Goal: Information Seeking & Learning: Check status

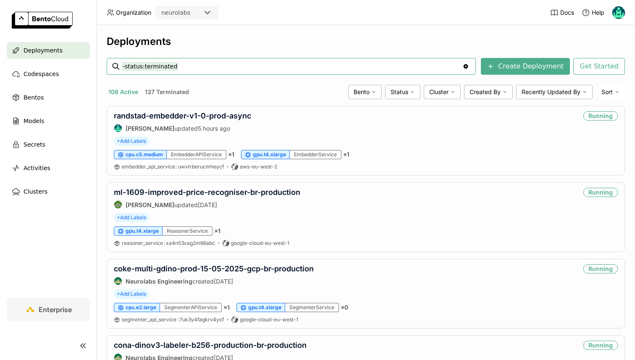
click at [179, 66] on input "-status:terminated" at bounding box center [292, 66] width 340 height 13
type input "generic"
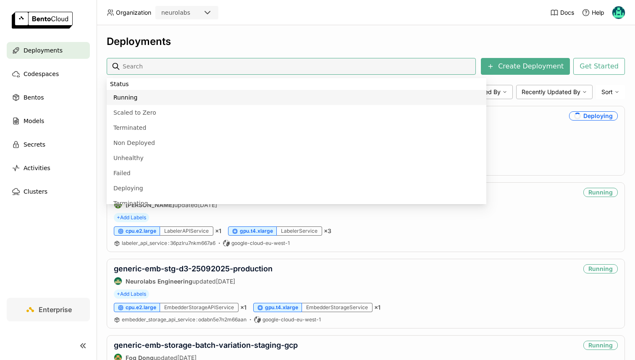
click at [259, 34] on div "Deployments Create Deployment Get Started 22 Active 28 Terminated Bento Status …" at bounding box center [366, 192] width 538 height 334
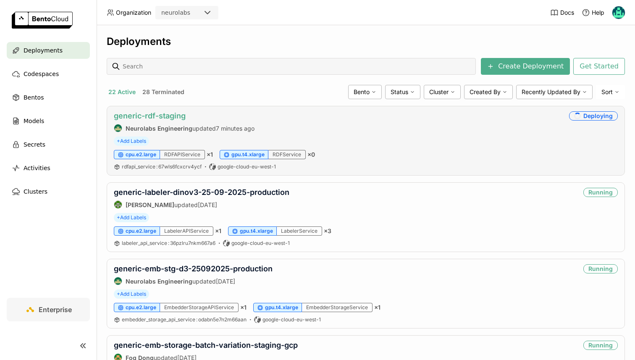
click at [158, 118] on link "generic-rdf-staging" at bounding box center [150, 115] width 72 height 9
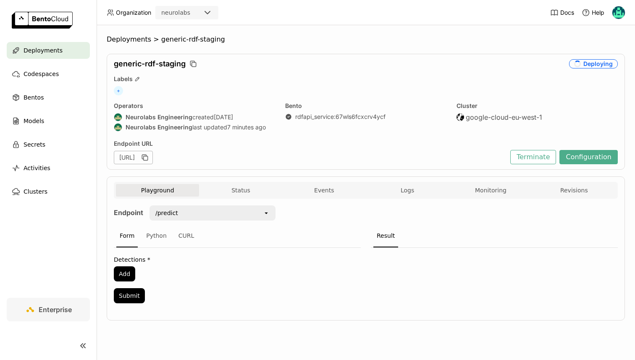
click at [259, 196] on div "Playground Status Events Logs Monitoring Revisions" at bounding box center [365, 191] width 499 height 15
click at [260, 190] on button "Status" at bounding box center [240, 190] width 83 height 13
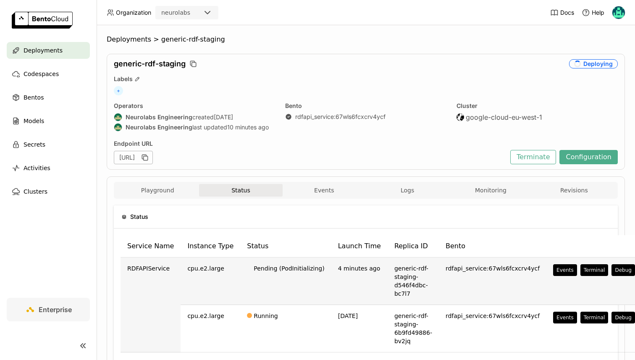
scroll to position [63, 0]
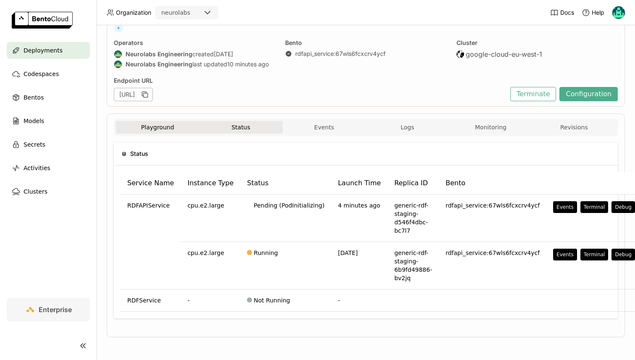
click at [178, 129] on button "Playground" at bounding box center [157, 127] width 83 height 13
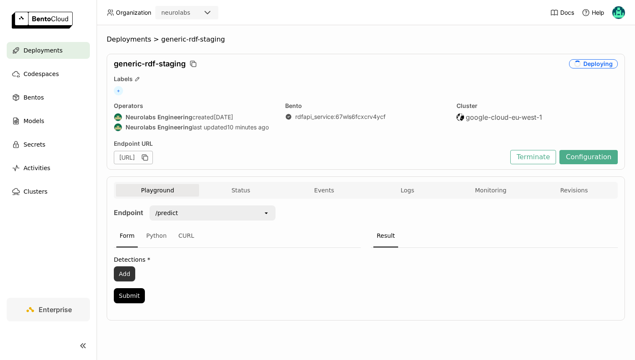
click at [131, 273] on button "Add" at bounding box center [124, 273] width 21 height 15
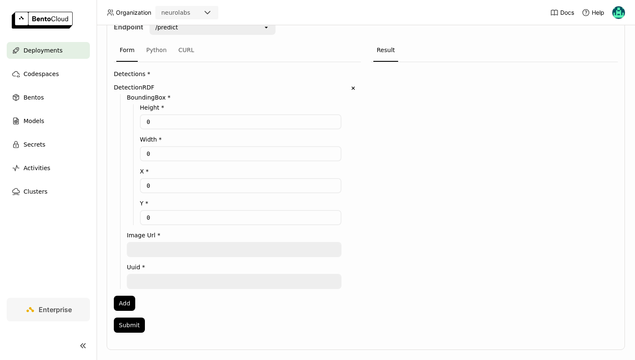
scroll to position [190, 0]
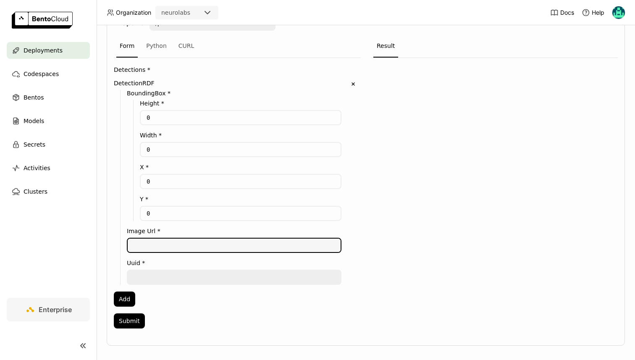
click at [165, 245] on textarea at bounding box center [234, 244] width 213 height 13
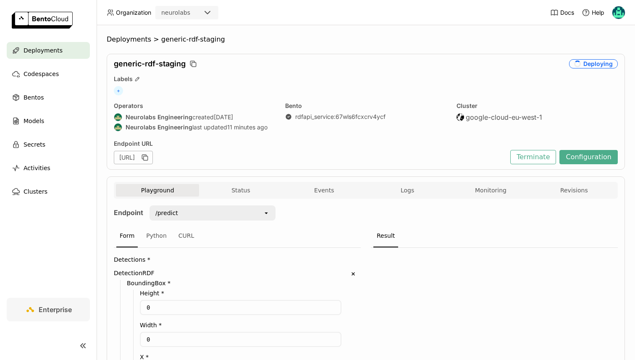
scroll to position [198, 0]
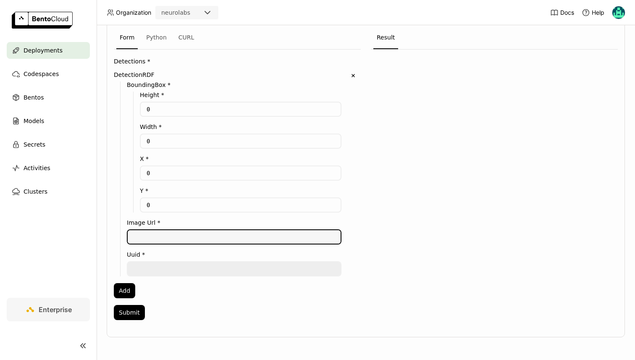
paste textarea "[URL][DOMAIN_NAME]"
type textarea "[URL][DOMAIN_NAME]"
click at [152, 275] on textarea at bounding box center [234, 268] width 213 height 13
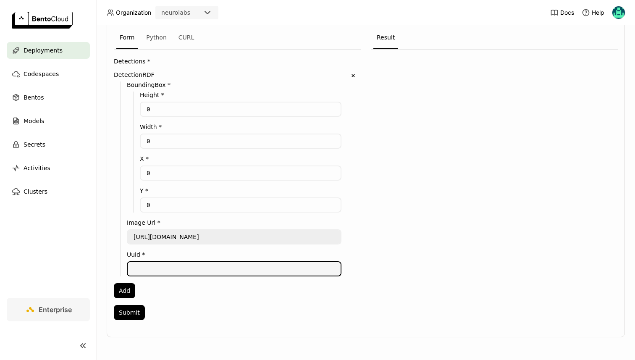
paste textarea "a81bc81b-dead-4e5d-abff-90865d1e13b1"
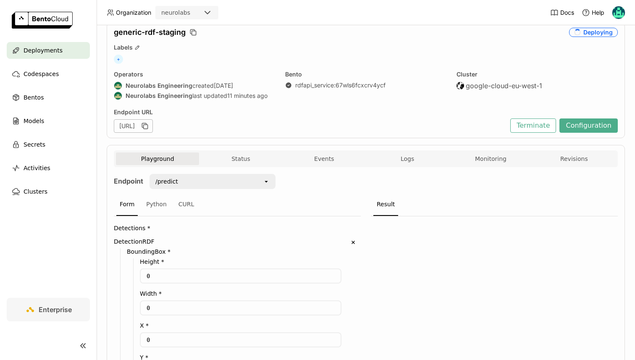
scroll to position [23, 0]
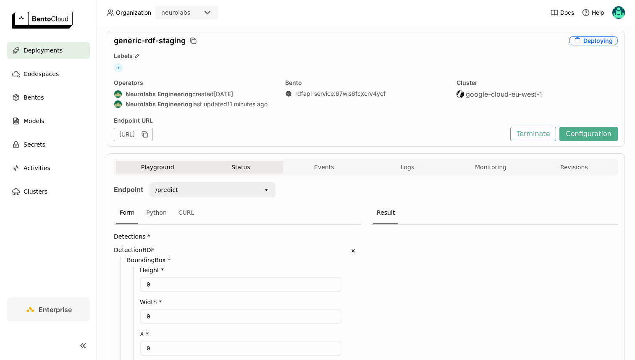
type textarea "a81bc81b-dead-4e5d-abff-90865d1e13b1"
click at [224, 171] on button "Status" at bounding box center [240, 167] width 83 height 13
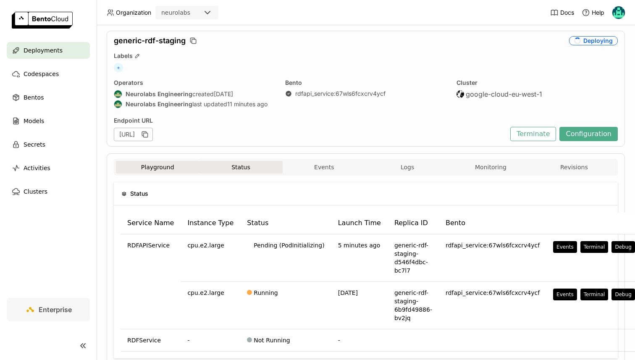
click at [161, 168] on button "Playground" at bounding box center [157, 167] width 83 height 13
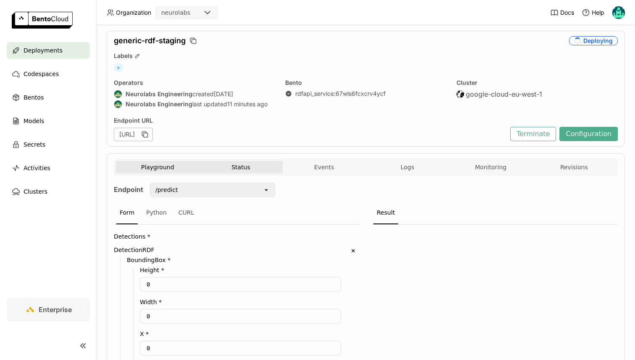
click at [240, 172] on button "Status" at bounding box center [240, 167] width 83 height 13
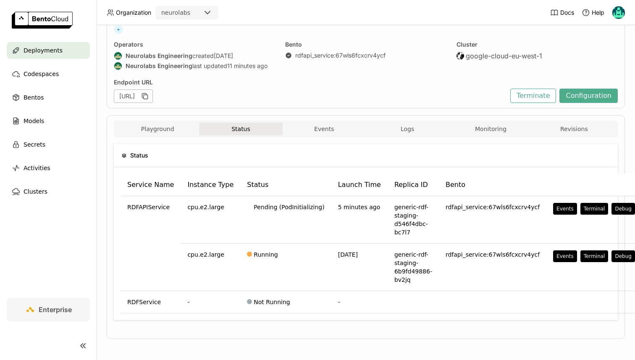
scroll to position [63, 0]
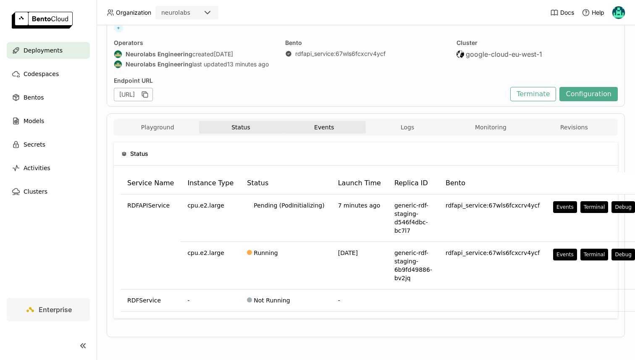
click at [343, 128] on button "Events" at bounding box center [323, 127] width 83 height 13
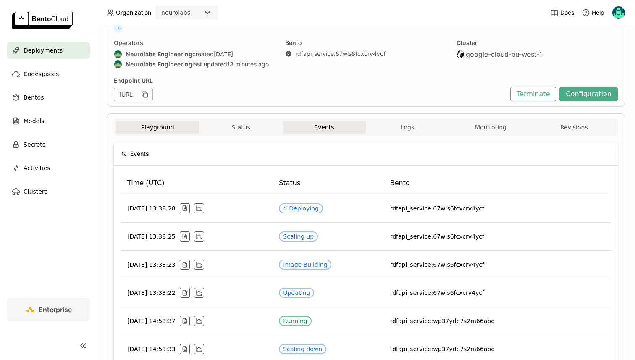
click at [152, 131] on button "Playground" at bounding box center [157, 127] width 83 height 13
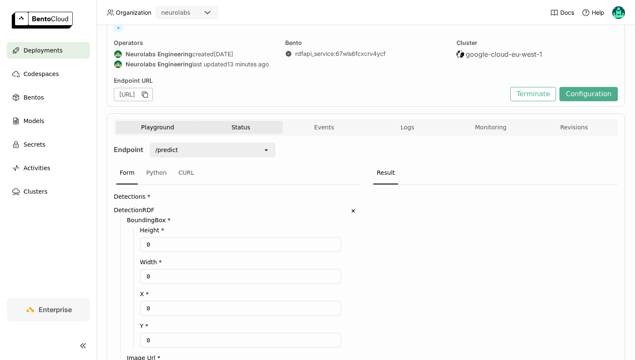
click at [239, 132] on button "Status" at bounding box center [240, 127] width 83 height 13
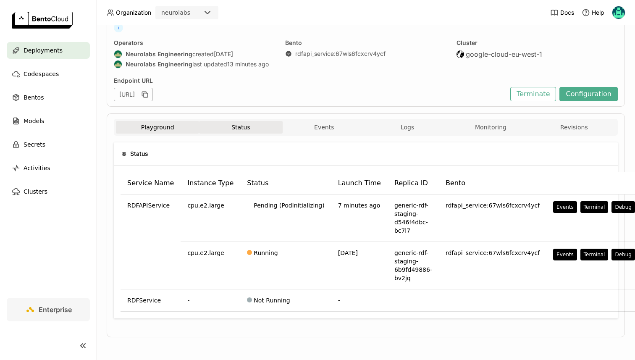
click at [154, 131] on button "Playground" at bounding box center [157, 127] width 83 height 13
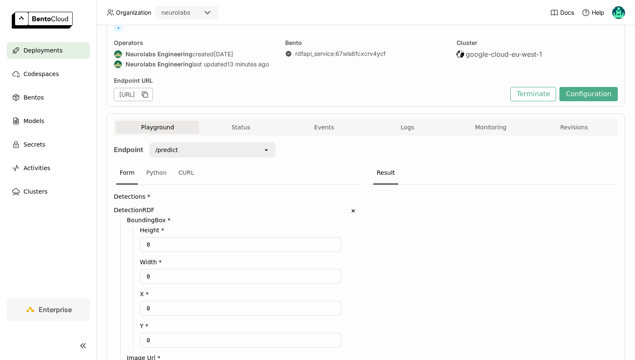
scroll to position [215, 0]
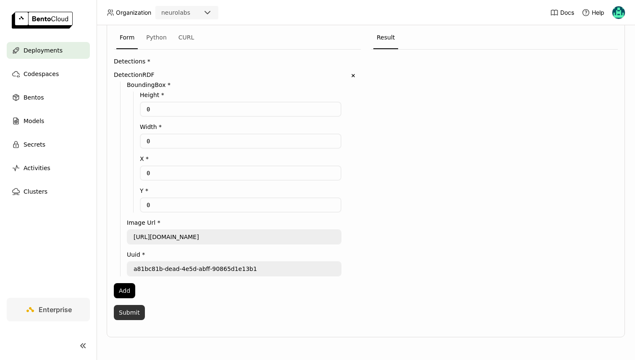
click at [127, 315] on button "Submit" at bounding box center [129, 312] width 31 height 15
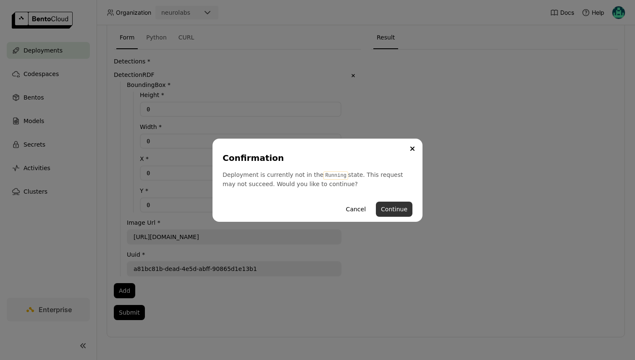
click at [405, 211] on button "Continue" at bounding box center [394, 208] width 37 height 15
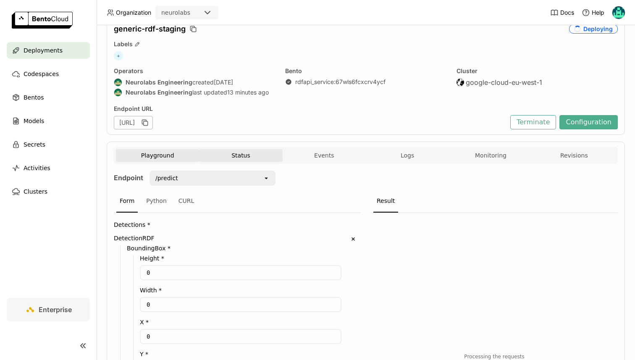
scroll to position [29, 0]
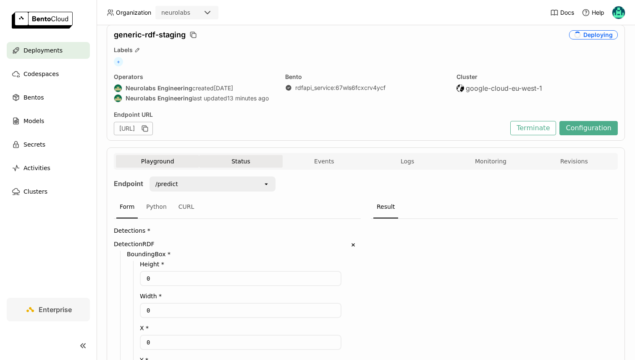
click at [254, 165] on button "Status" at bounding box center [240, 161] width 83 height 13
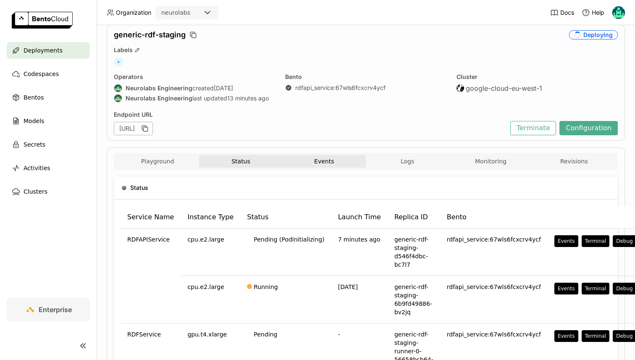
click at [321, 165] on button "Events" at bounding box center [323, 161] width 83 height 13
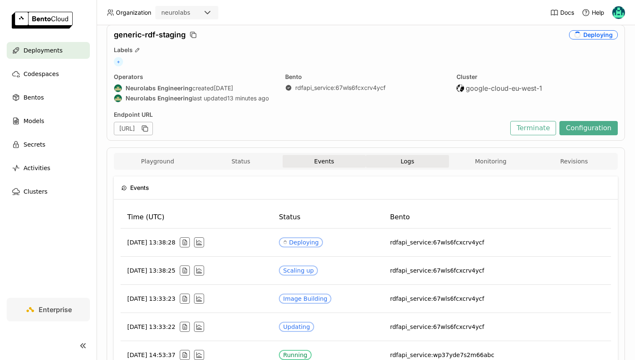
click at [384, 161] on button "Logs" at bounding box center [407, 161] width 83 height 13
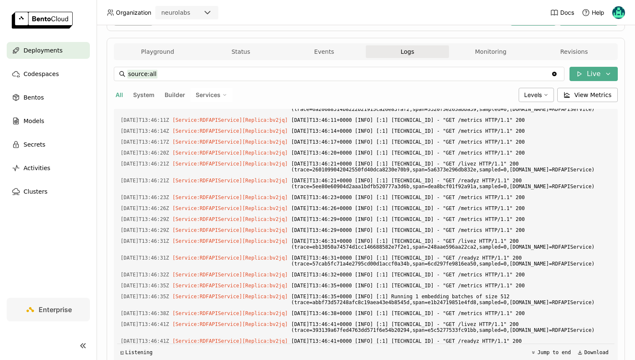
scroll to position [129, 0]
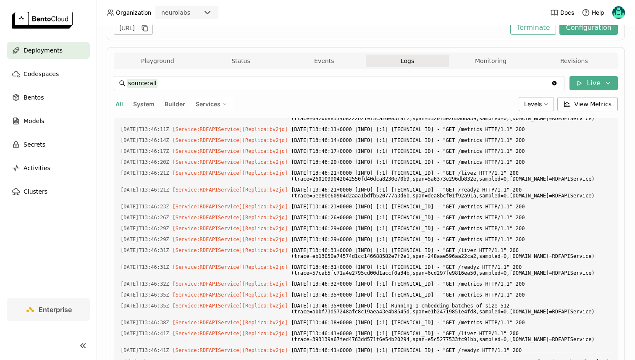
click at [483, 61] on button "Monitoring" at bounding box center [490, 61] width 83 height 13
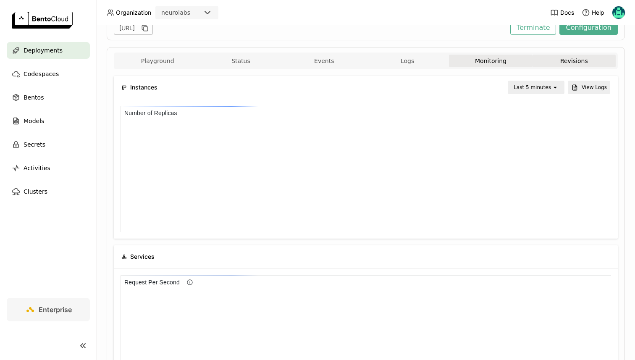
click at [562, 66] on button "Revisions" at bounding box center [573, 61] width 83 height 13
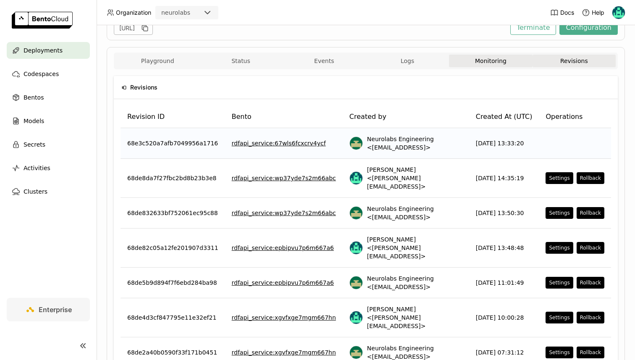
click at [508, 65] on button "Monitoring" at bounding box center [490, 61] width 83 height 13
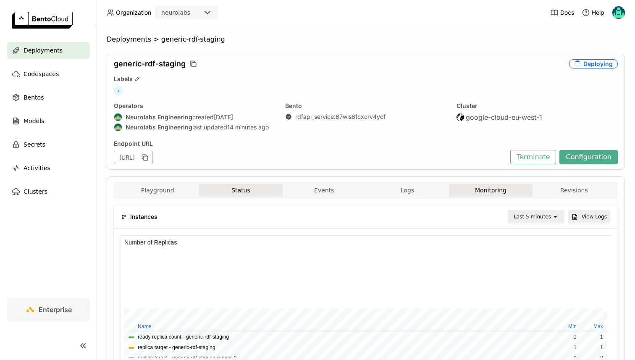
click at [243, 194] on button "Status" at bounding box center [240, 190] width 83 height 13
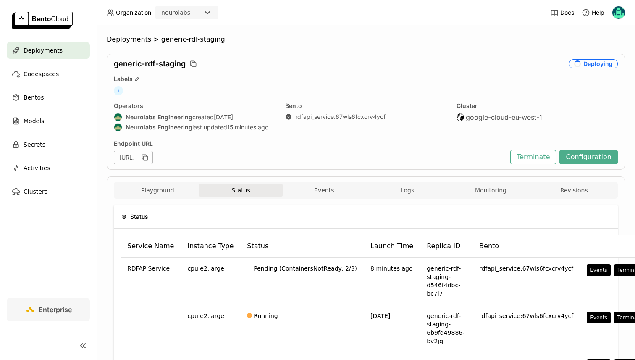
scroll to position [97, 0]
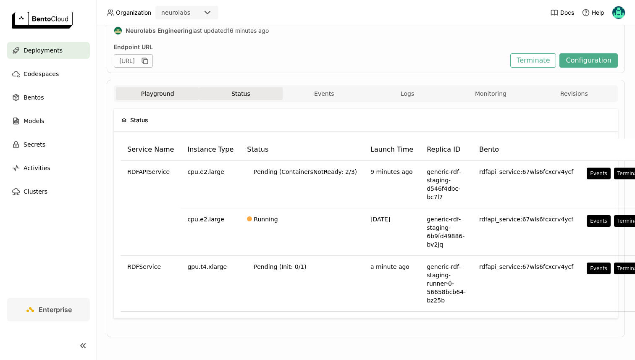
click at [159, 91] on button "Playground" at bounding box center [157, 93] width 83 height 13
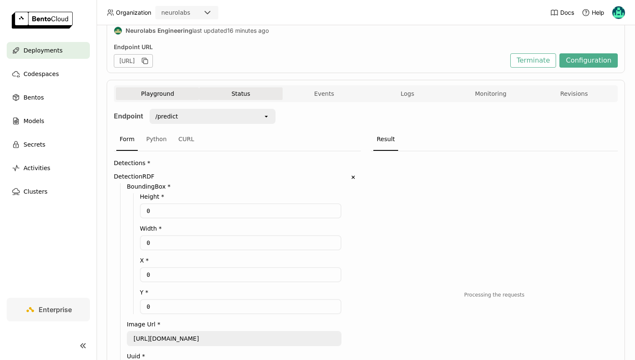
click at [253, 94] on button "Status" at bounding box center [240, 93] width 83 height 13
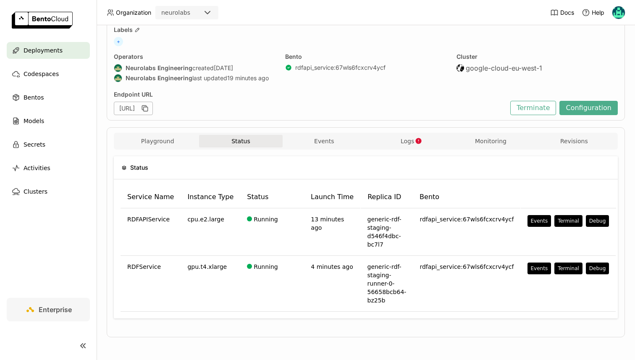
scroll to position [32, 0]
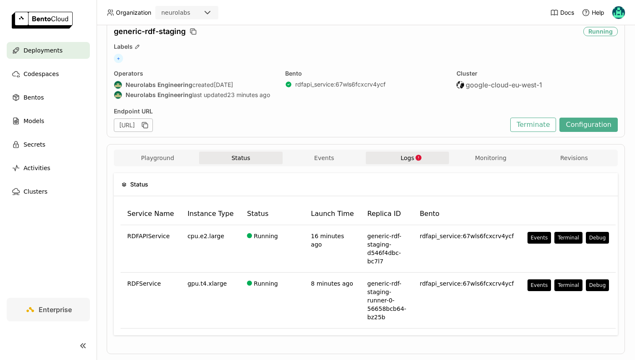
click at [413, 158] on span "Logs" at bounding box center [406, 158] width 13 height 8
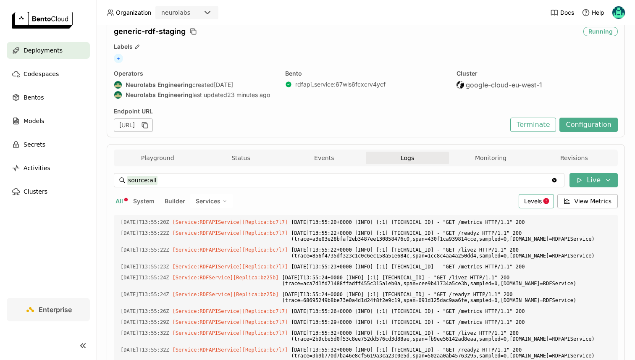
click at [520, 206] on div "Levels" at bounding box center [535, 201] width 35 height 14
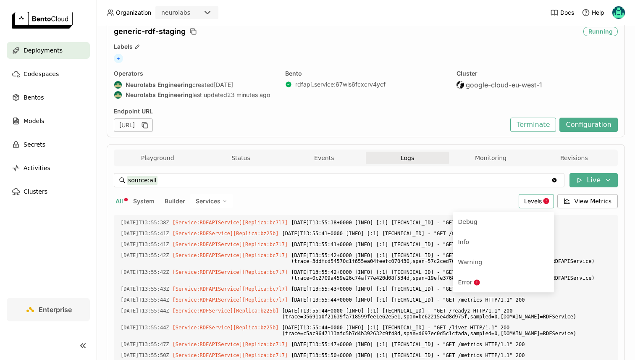
scroll to position [10524, 0]
click at [494, 285] on div "Error" at bounding box center [503, 282] width 91 height 10
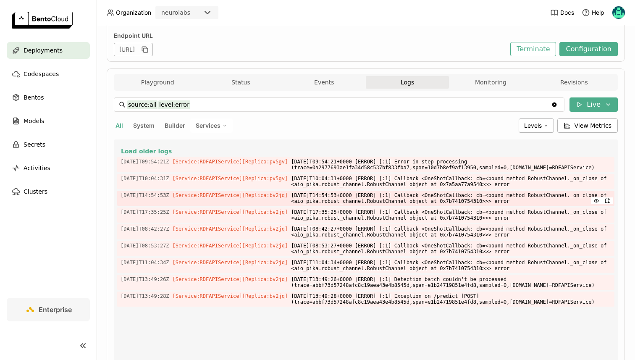
scroll to position [109, 0]
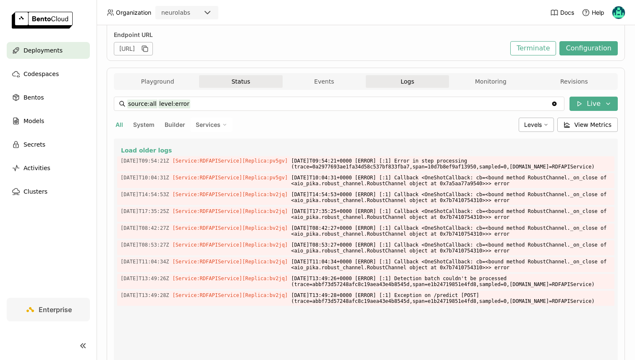
click at [253, 83] on button "Status" at bounding box center [240, 81] width 83 height 13
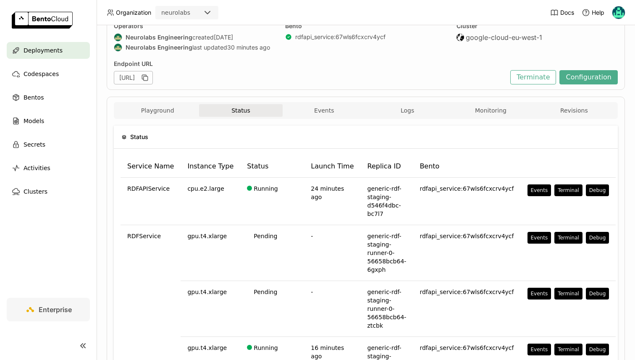
scroll to position [109, 0]
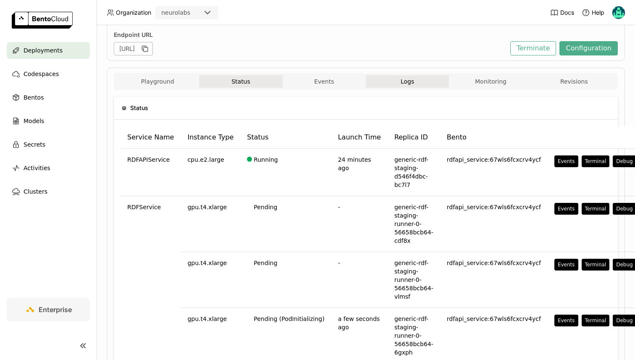
click at [426, 85] on button "Logs" at bounding box center [407, 81] width 83 height 13
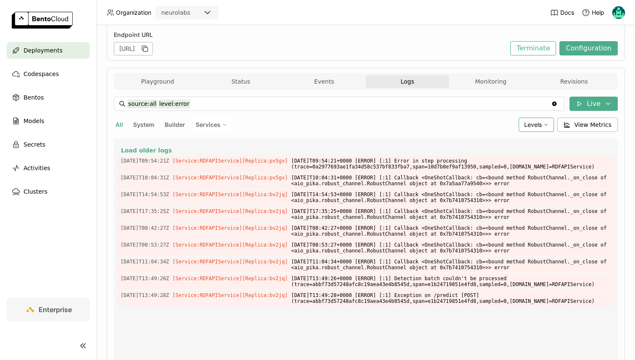
click at [543, 124] on div "Levels" at bounding box center [535, 125] width 35 height 14
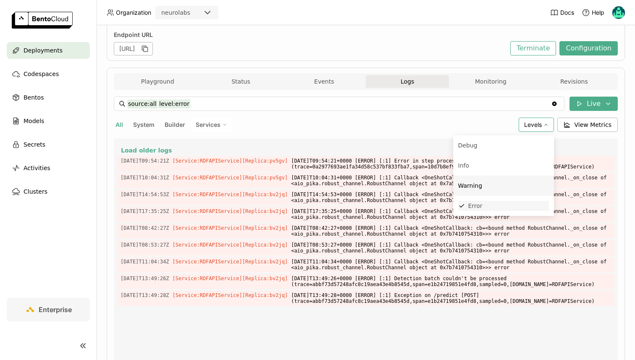
click at [494, 206] on div "Error" at bounding box center [508, 206] width 81 height 10
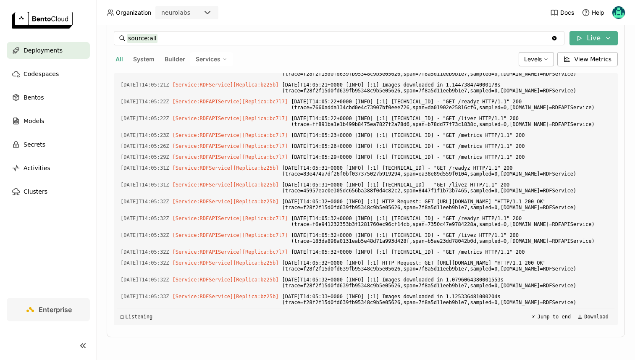
scroll to position [3387, 0]
click at [239, 35] on input "source:all" at bounding box center [338, 37] width 423 height 13
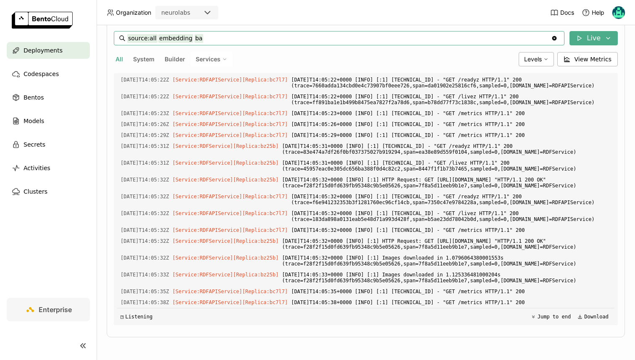
scroll to position [3409, 0]
type input "source:all embedding batches"
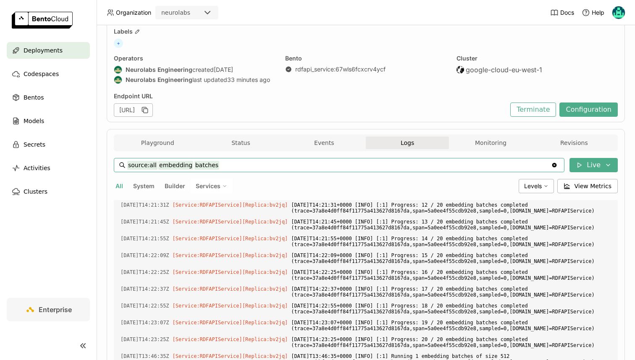
scroll to position [0, 0]
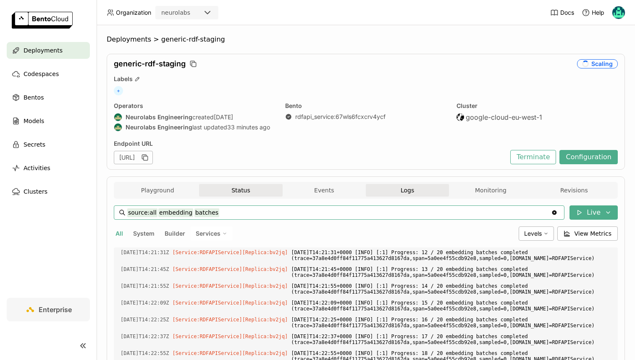
click at [256, 186] on button "Status" at bounding box center [240, 190] width 83 height 13
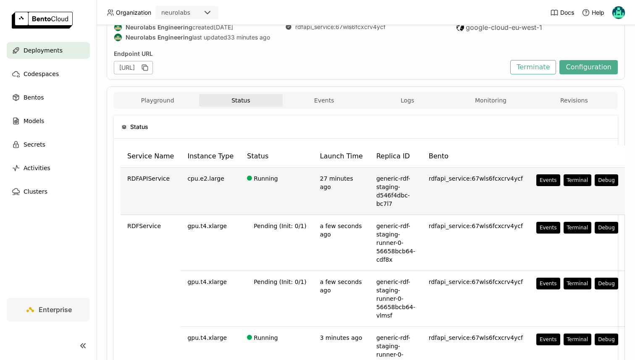
scroll to position [85, 0]
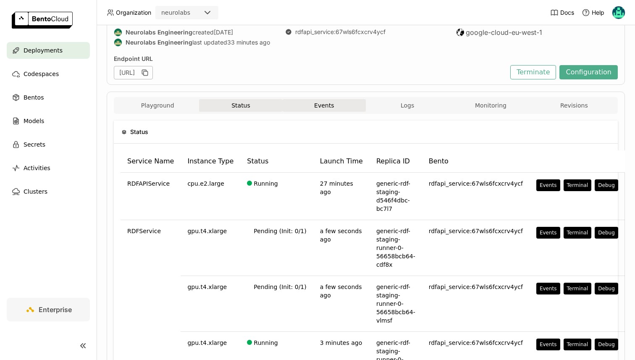
click at [316, 108] on button "Events" at bounding box center [323, 105] width 83 height 13
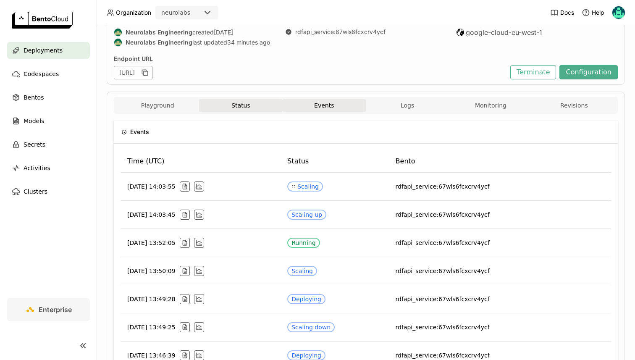
click at [266, 107] on button "Status" at bounding box center [240, 105] width 83 height 13
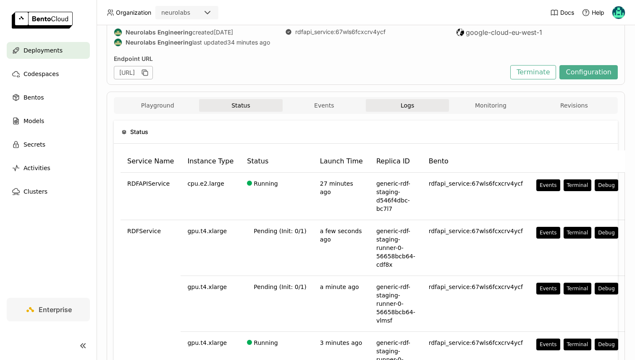
click at [402, 103] on span "Logs" at bounding box center [406, 106] width 13 height 8
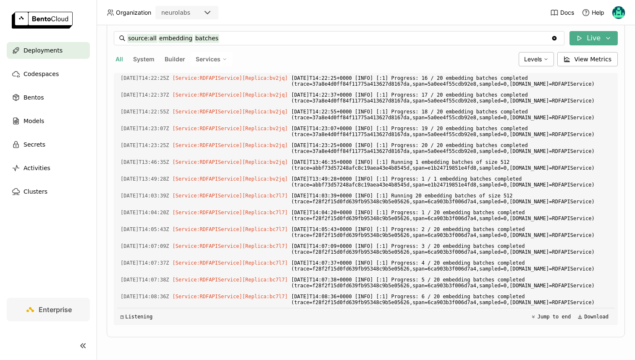
scroll to position [150, 0]
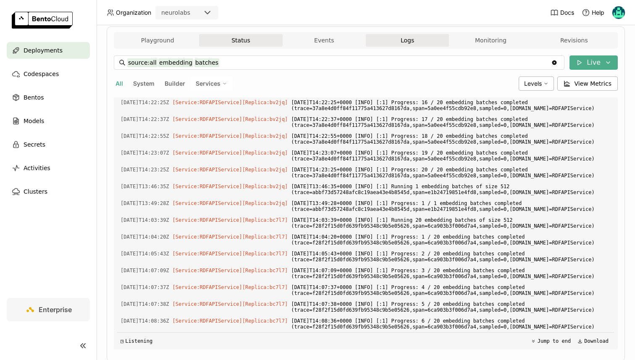
click at [248, 37] on button "Status" at bounding box center [240, 40] width 83 height 13
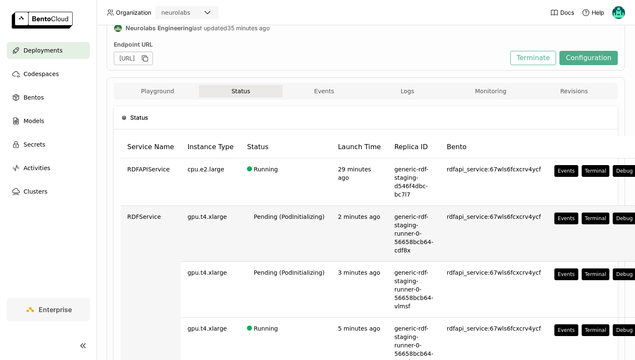
scroll to position [79, 0]
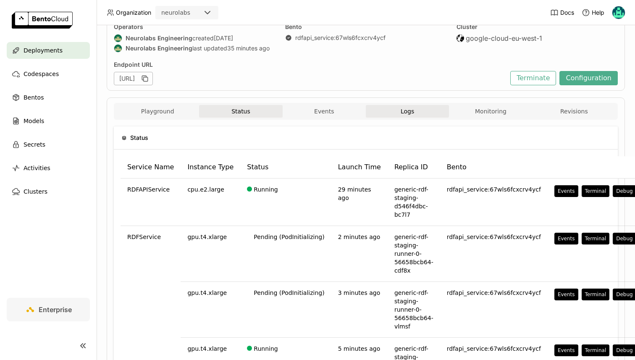
click at [395, 111] on button "Logs" at bounding box center [407, 111] width 83 height 13
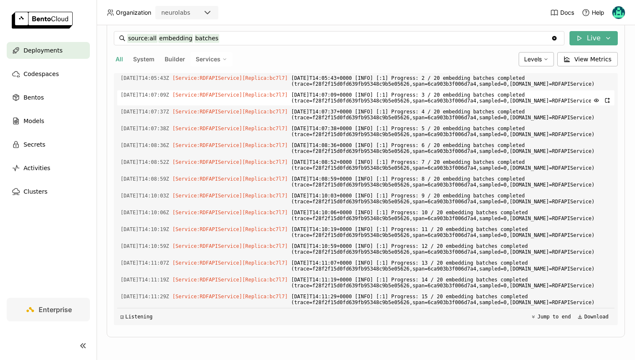
scroll to position [789, 0]
drag, startPoint x: 222, startPoint y: 38, endPoint x: 162, endPoint y: 39, distance: 60.9
click at [162, 39] on input "source:all embedding batches" at bounding box center [338, 37] width 423 height 13
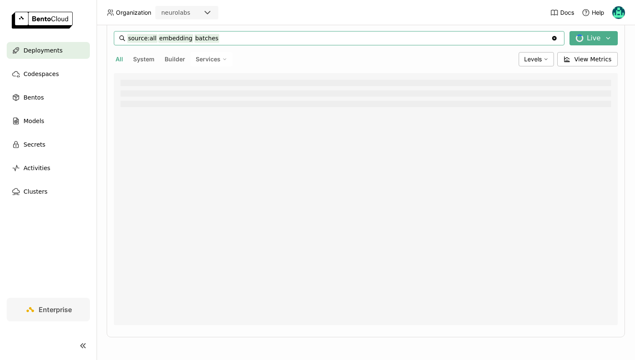
click at [211, 37] on input "source:all embedding batches" at bounding box center [338, 37] width 423 height 13
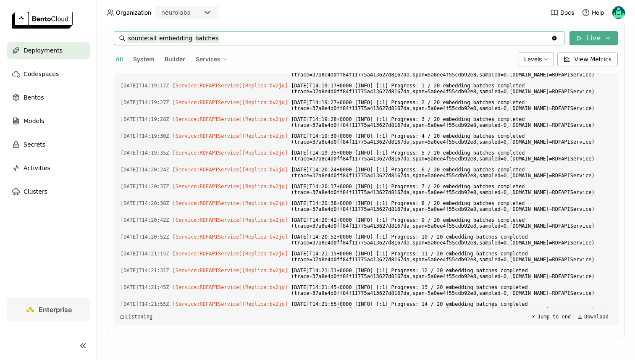
drag, startPoint x: 214, startPoint y: 37, endPoint x: 155, endPoint y: 37, distance: 59.2
click at [155, 37] on input "source:all embedding batches" at bounding box center [338, 37] width 423 height 13
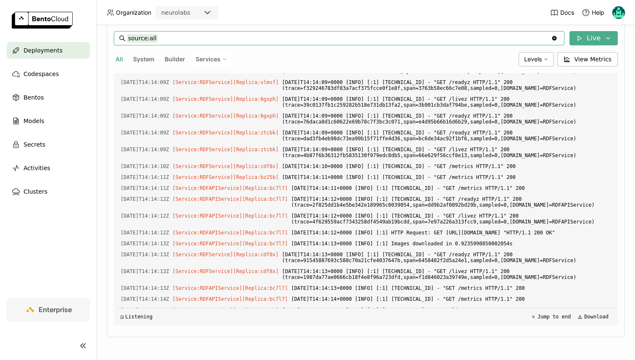
scroll to position [4421, 0]
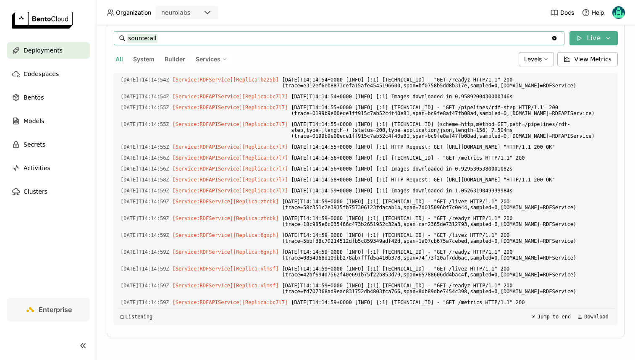
click at [230, 32] on input "source:all" at bounding box center [338, 37] width 423 height 13
click at [230, 38] on input "source:all" at bounding box center [338, 37] width 423 height 13
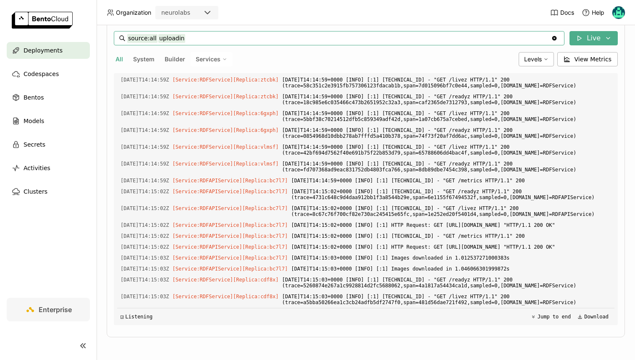
scroll to position [4567, 0]
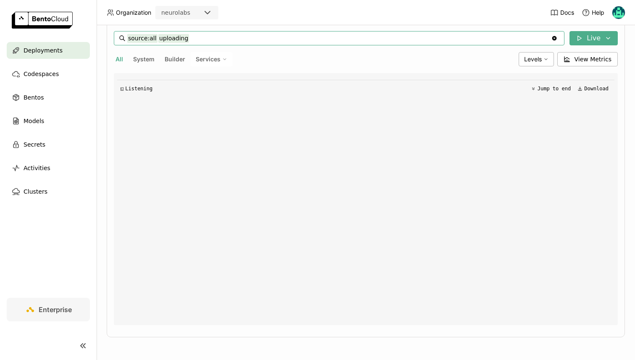
click at [196, 59] on span "Services" at bounding box center [208, 59] width 25 height 8
click at [187, 97] on div "RDFService" at bounding box center [182, 100] width 91 height 10
click at [177, 38] on input "source:service uploading service:RDFService" at bounding box center [338, 37] width 423 height 13
type input "source:service service:RDFService"
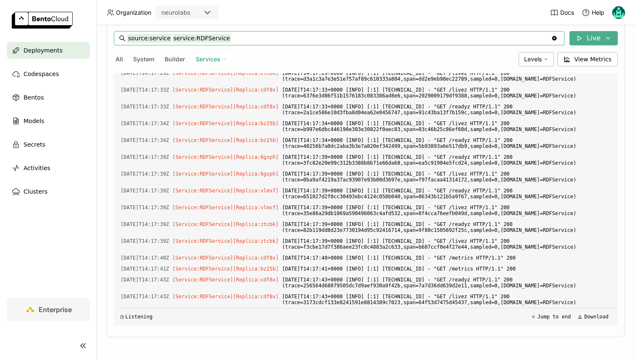
scroll to position [3304, 0]
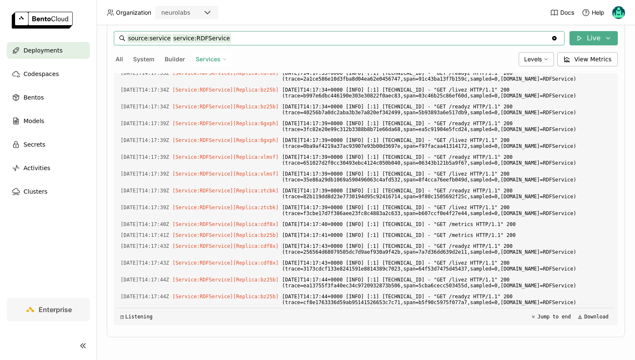
click at [182, 33] on input "source:service service:RDFService" at bounding box center [338, 37] width 423 height 13
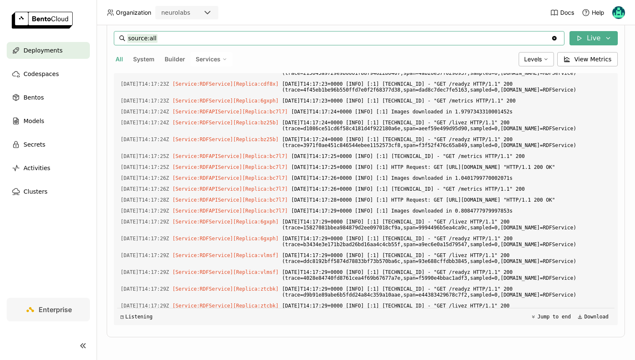
scroll to position [464, 0]
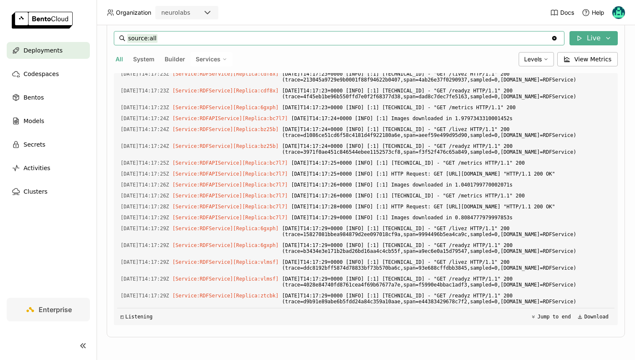
click at [205, 42] on input "source:all" at bounding box center [338, 37] width 423 height 13
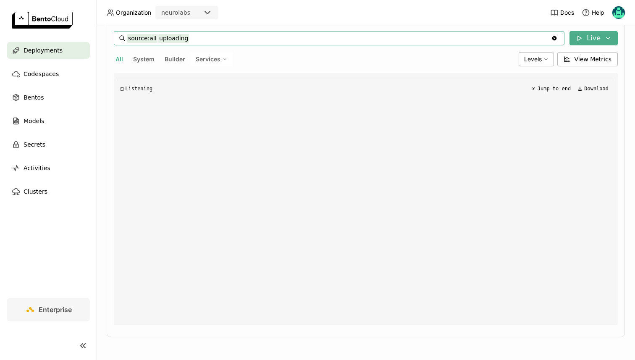
click at [162, 39] on input "source:all uploading" at bounding box center [338, 37] width 423 height 13
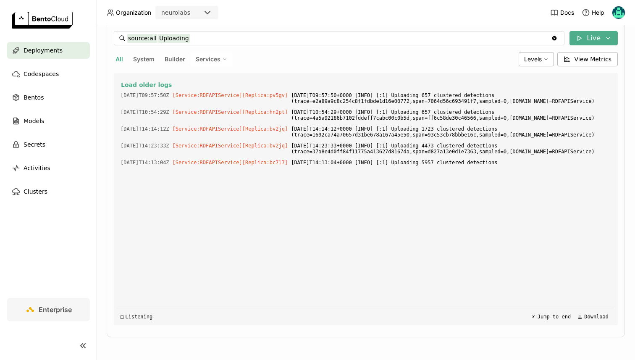
drag, startPoint x: 145, startPoint y: 162, endPoint x: 471, endPoint y: 174, distance: 326.8
click at [471, 174] on div "Load older logs [DATE]T09:57:50Z [Service:RDFAPIService] [Replica: pv5gv ] [DAT…" at bounding box center [365, 199] width 497 height 252
click at [448, 162] on span "[DATE]T14:13:04+0000 [INFO] [:1] Uploading 5957 clustered detections" at bounding box center [451, 162] width 320 height 9
click at [449, 161] on span "[DATE]T14:13:04+0000 [INFO] [:1] Uploading 5957 clustered detections" at bounding box center [451, 162] width 320 height 9
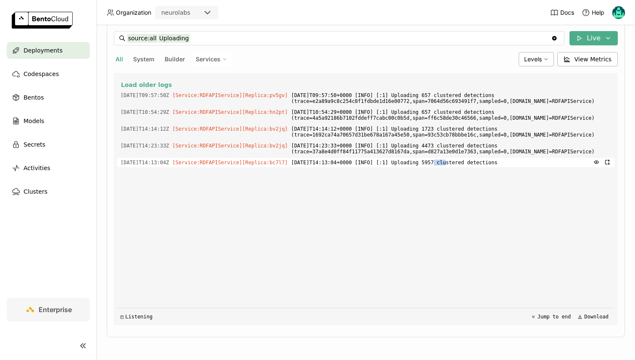
click at [449, 161] on span "[DATE]T14:13:04+0000 [INFO] [:1] Uploading 5957 clustered detections" at bounding box center [451, 162] width 320 height 9
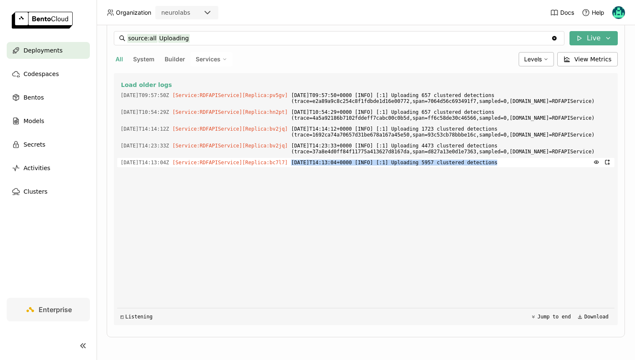
click at [449, 161] on span "[DATE]T14:13:04+0000 [INFO] [:1] Uploading 5957 clustered detections" at bounding box center [451, 162] width 320 height 9
click at [436, 204] on div "Load older logs [DATE]T09:57:50Z [Service:RDFAPIService] [Replica: pv5gv ] [DAT…" at bounding box center [365, 199] width 497 height 252
click at [451, 162] on span "[DATE]T14:13:04+0000 [INFO] [:1] Uploading 5957 clustered detections" at bounding box center [451, 162] width 320 height 9
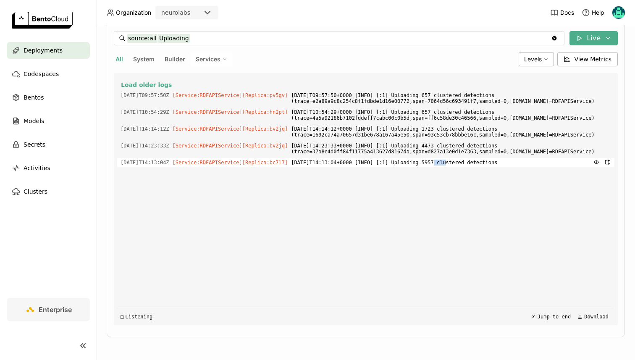
click at [451, 162] on span "[DATE]T14:13:04+0000 [INFO] [:1] Uploading 5957 clustered detections" at bounding box center [451, 162] width 320 height 9
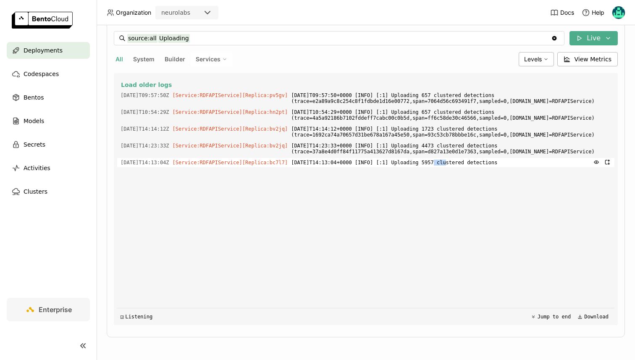
click at [451, 162] on span "[DATE]T14:13:04+0000 [INFO] [:1] Uploading 5957 clustered detections" at bounding box center [451, 162] width 320 height 9
click at [168, 39] on input "source:all Uploading" at bounding box center [338, 37] width 423 height 13
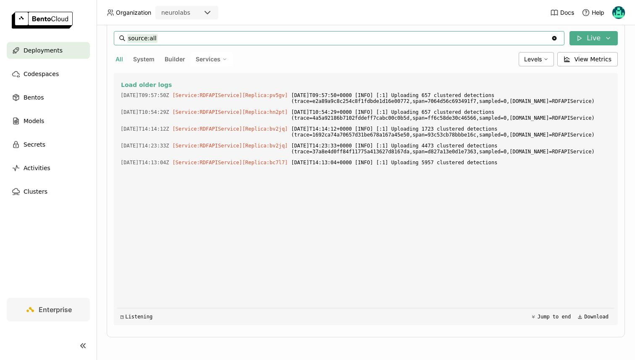
type input "source:all"
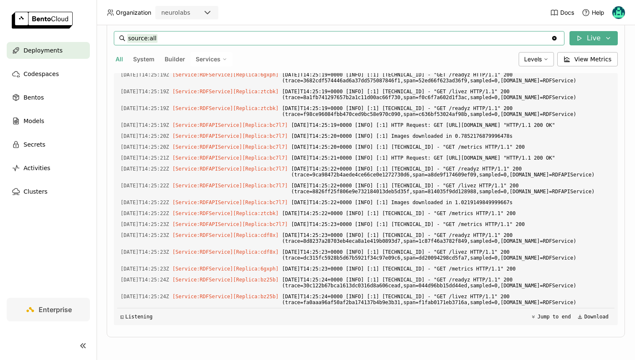
scroll to position [14475, 0]
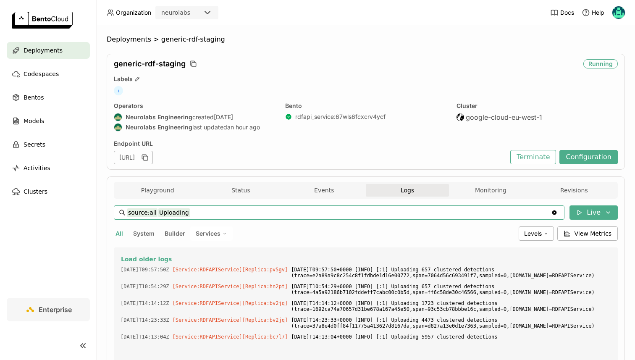
scroll to position [174, 0]
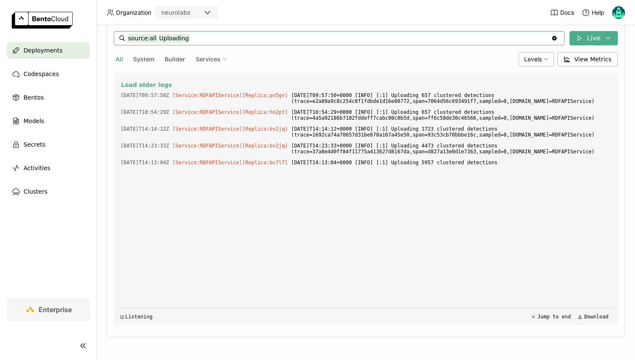
click at [174, 32] on input "source:all Uploading" at bounding box center [338, 37] width 423 height 13
click at [173, 39] on input "source:all Uploading" at bounding box center [338, 37] width 423 height 13
type input "source:all"
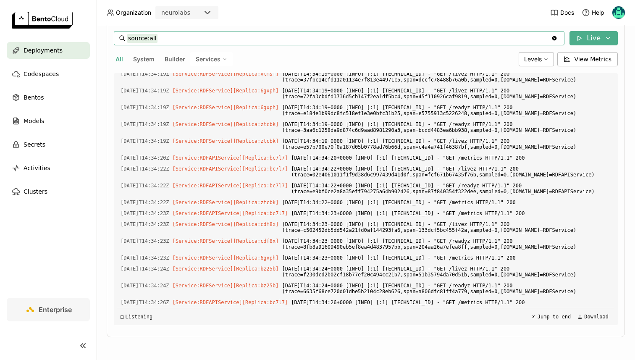
scroll to position [14772, 0]
